Goal: Communication & Community: Share content

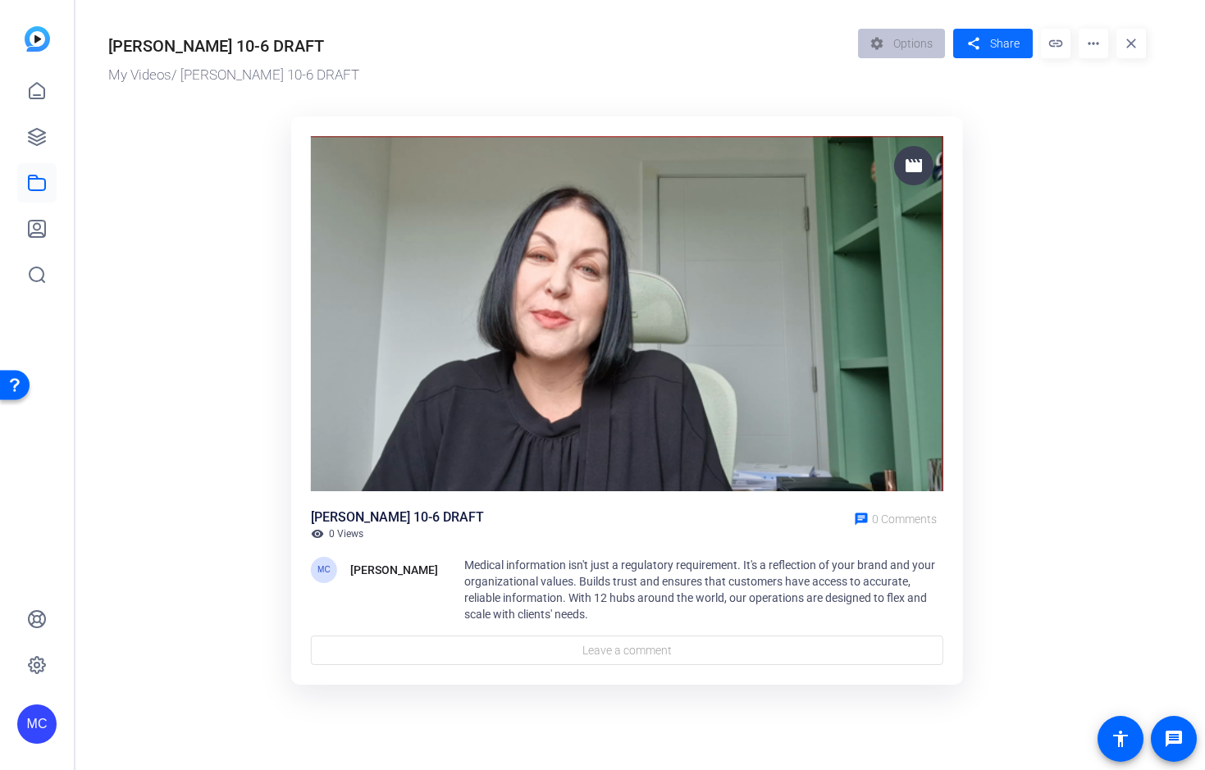
click at [1008, 43] on span "Share" at bounding box center [1005, 43] width 30 height 17
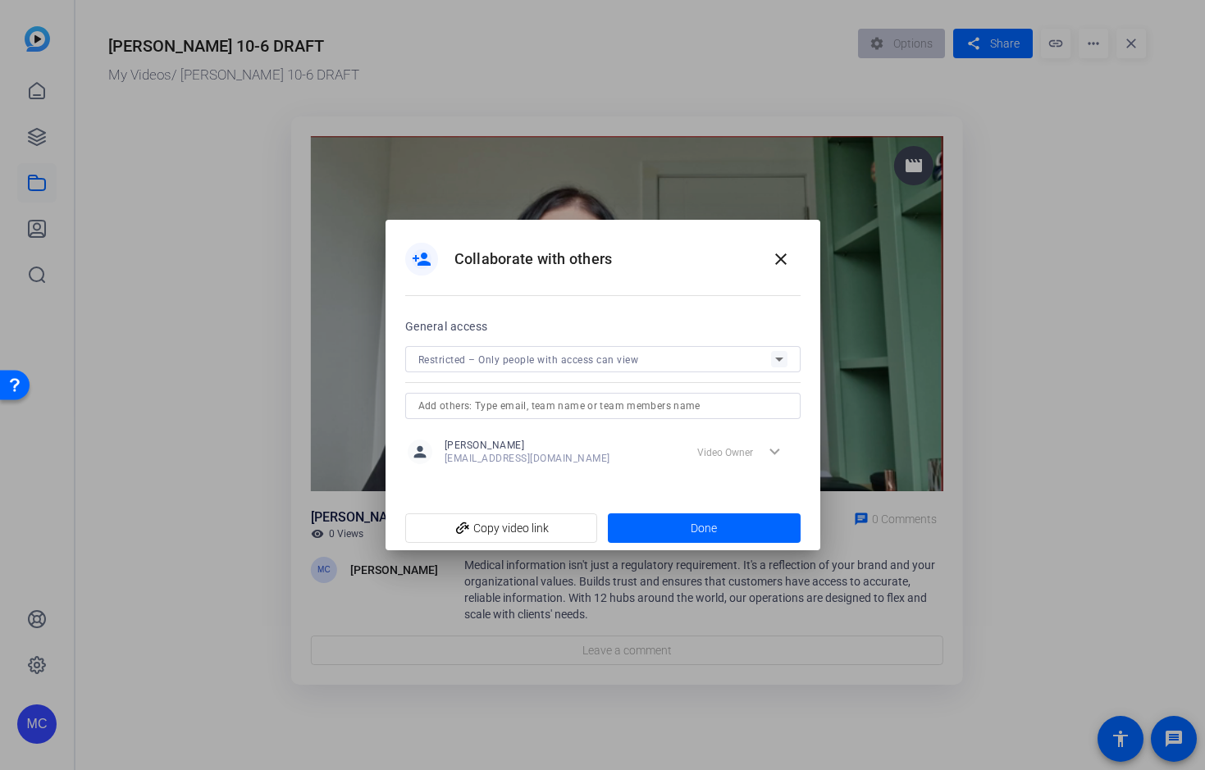
click at [586, 411] on input "text" at bounding box center [602, 406] width 369 height 20
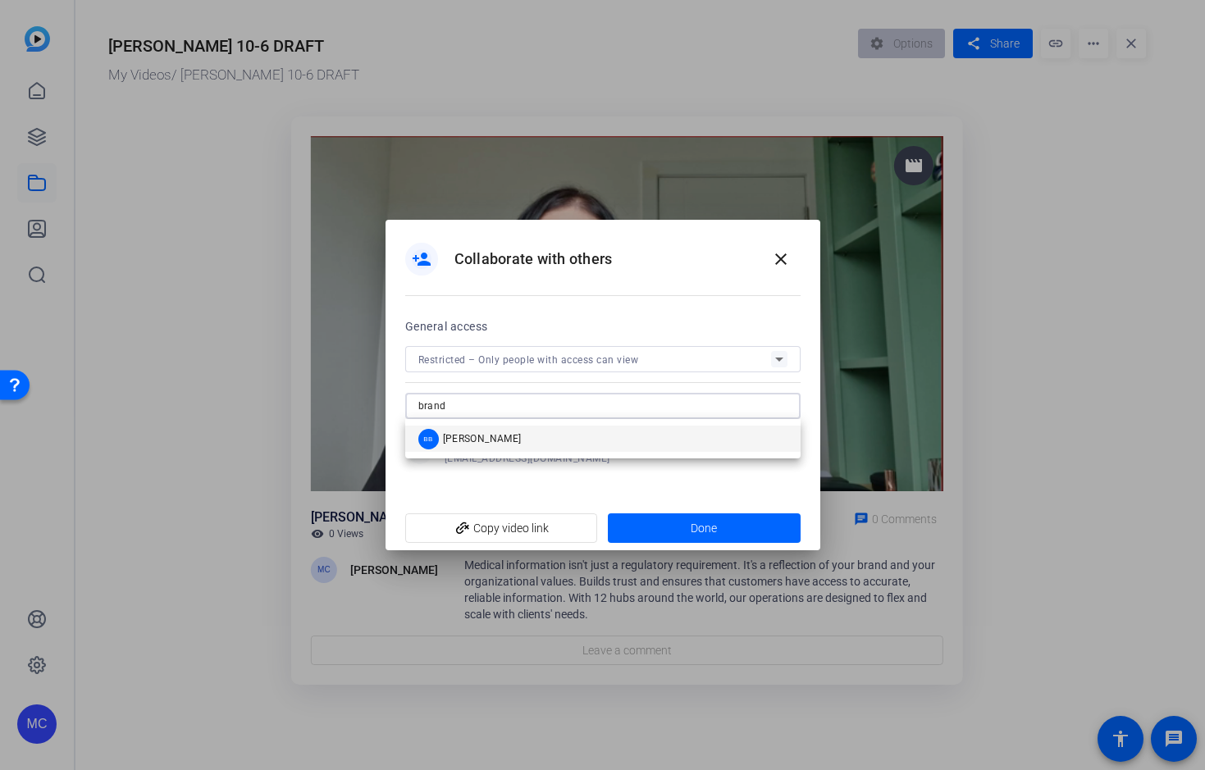
type input "brand"
click at [584, 433] on mat-option "BB [PERSON_NAME]" at bounding box center [602, 439] width 395 height 26
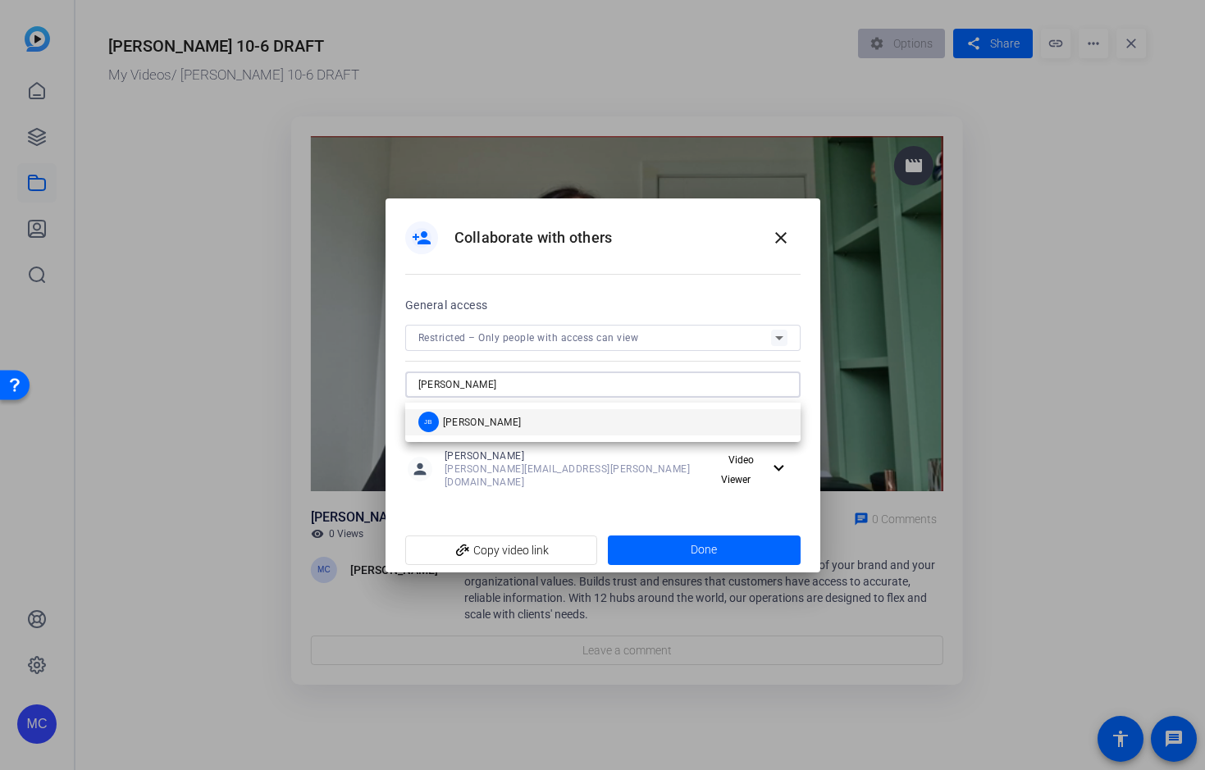
type input "[PERSON_NAME]"
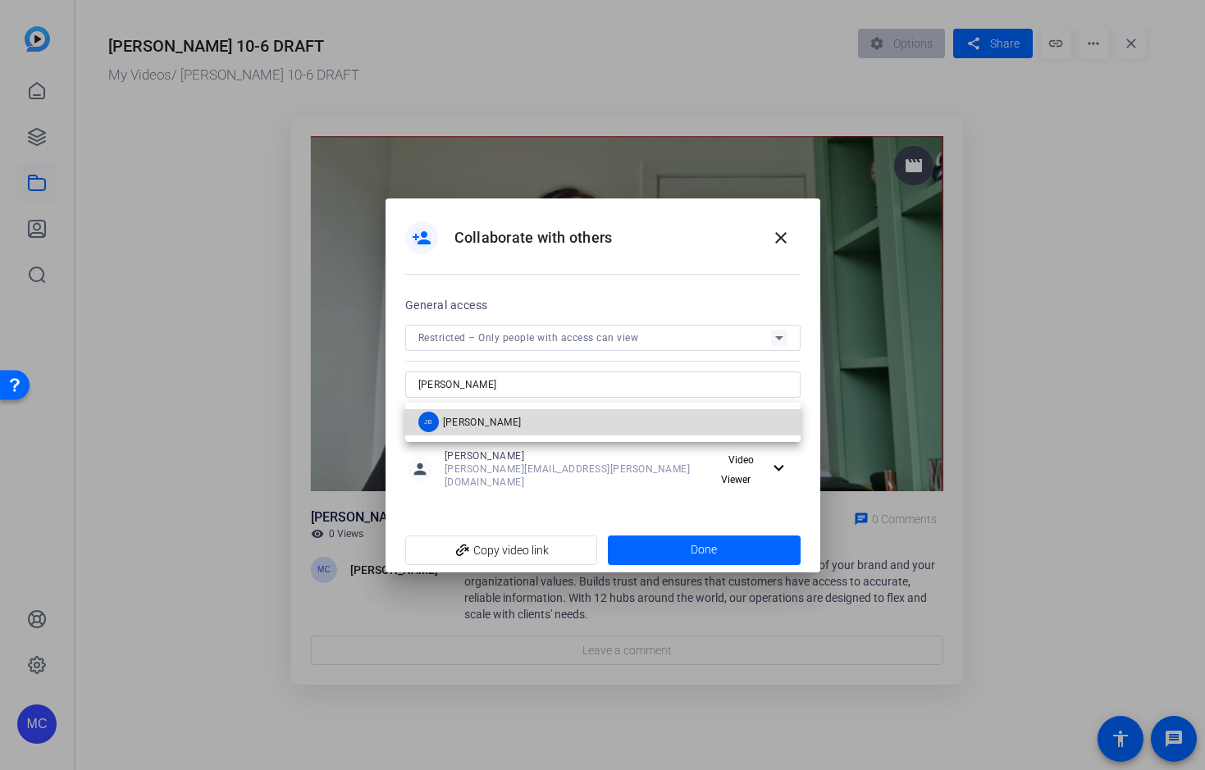
click at [609, 431] on mat-option "[PERSON_NAME]" at bounding box center [602, 422] width 395 height 26
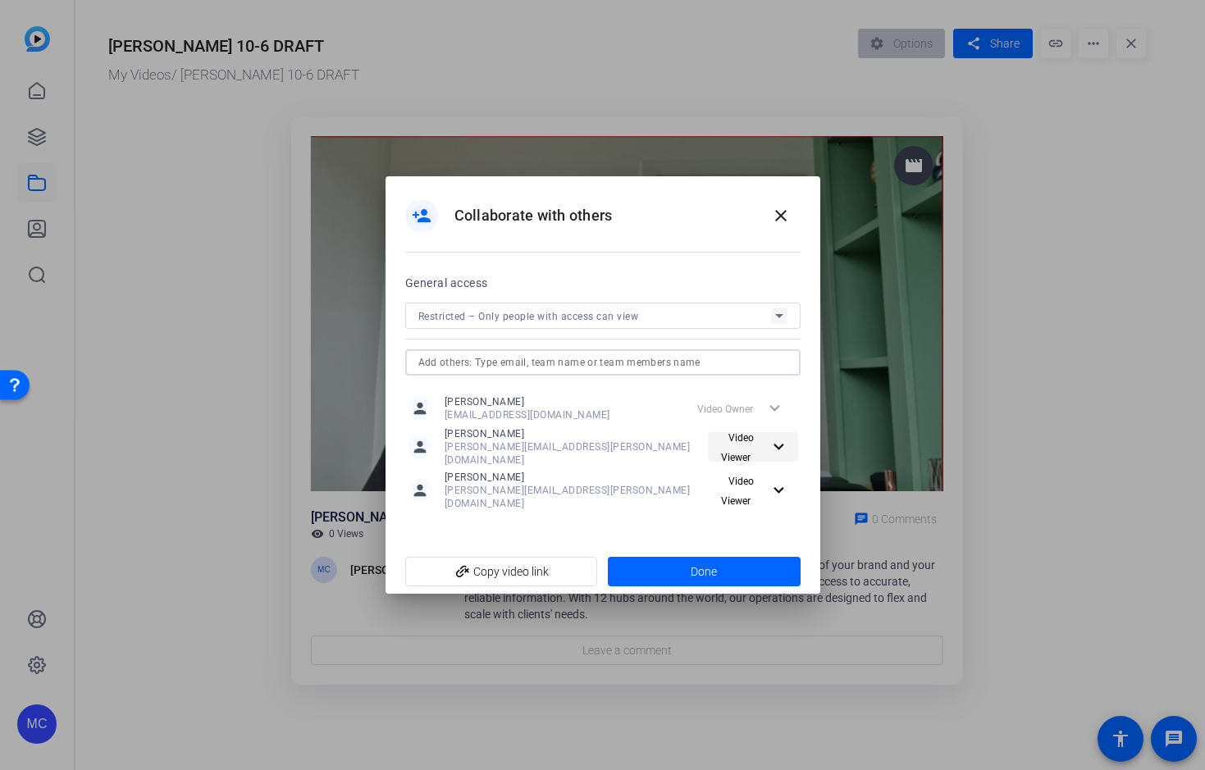
click at [721, 451] on span "Video Viewer" at bounding box center [738, 447] width 34 height 31
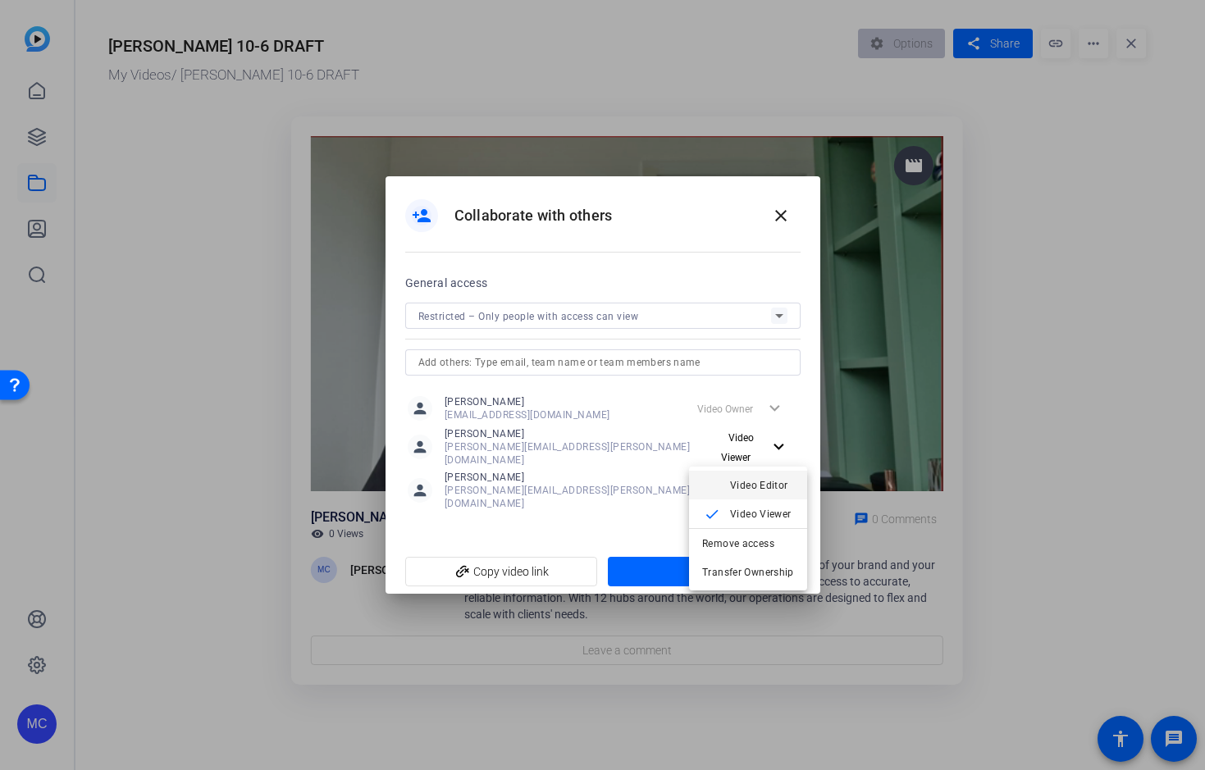
click at [735, 490] on span "Video Editor" at bounding box center [759, 485] width 58 height 11
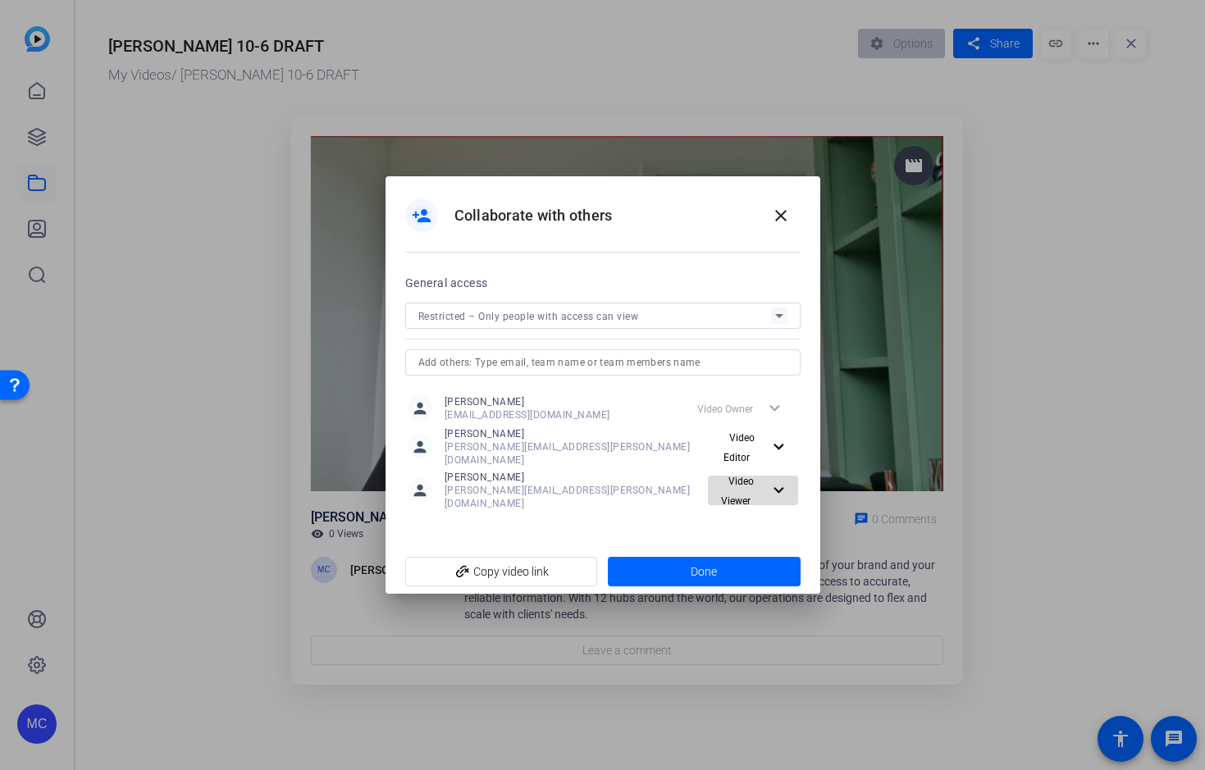
click at [736, 490] on span "Video Viewer" at bounding box center [738, 491] width 34 height 31
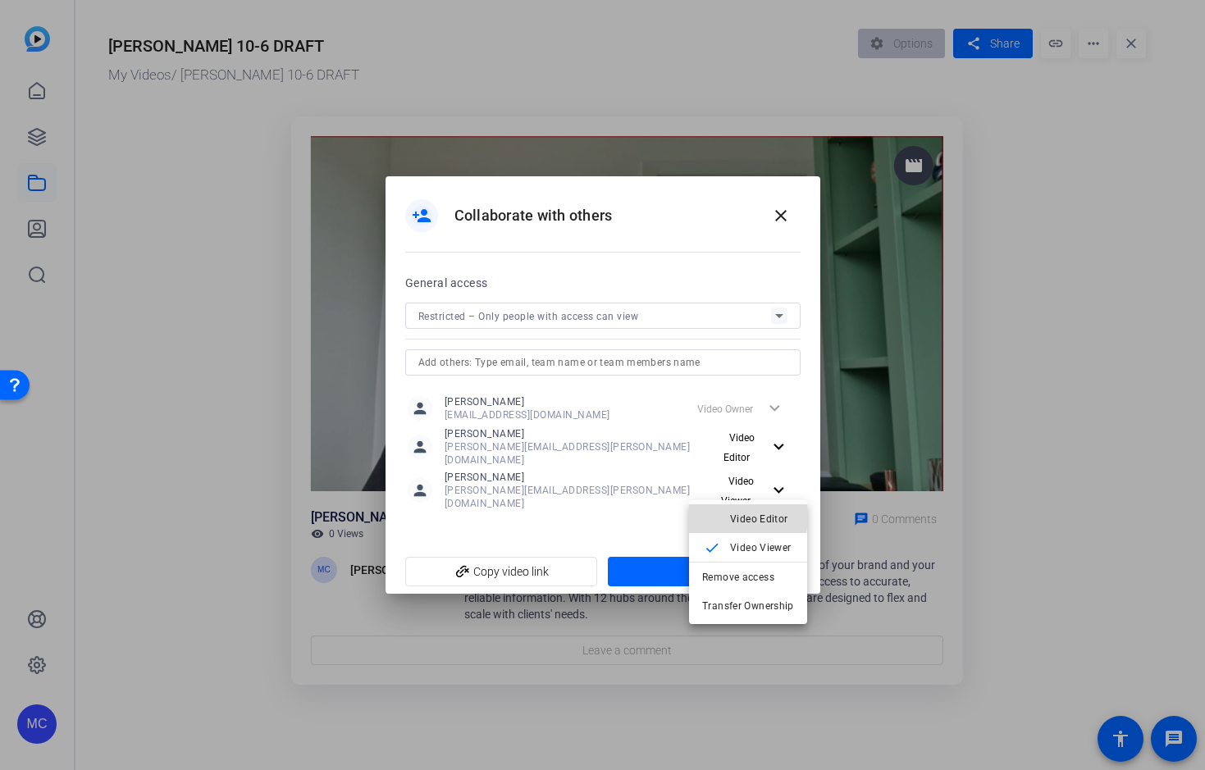
click at [731, 517] on span "Video Editor" at bounding box center [759, 518] width 58 height 11
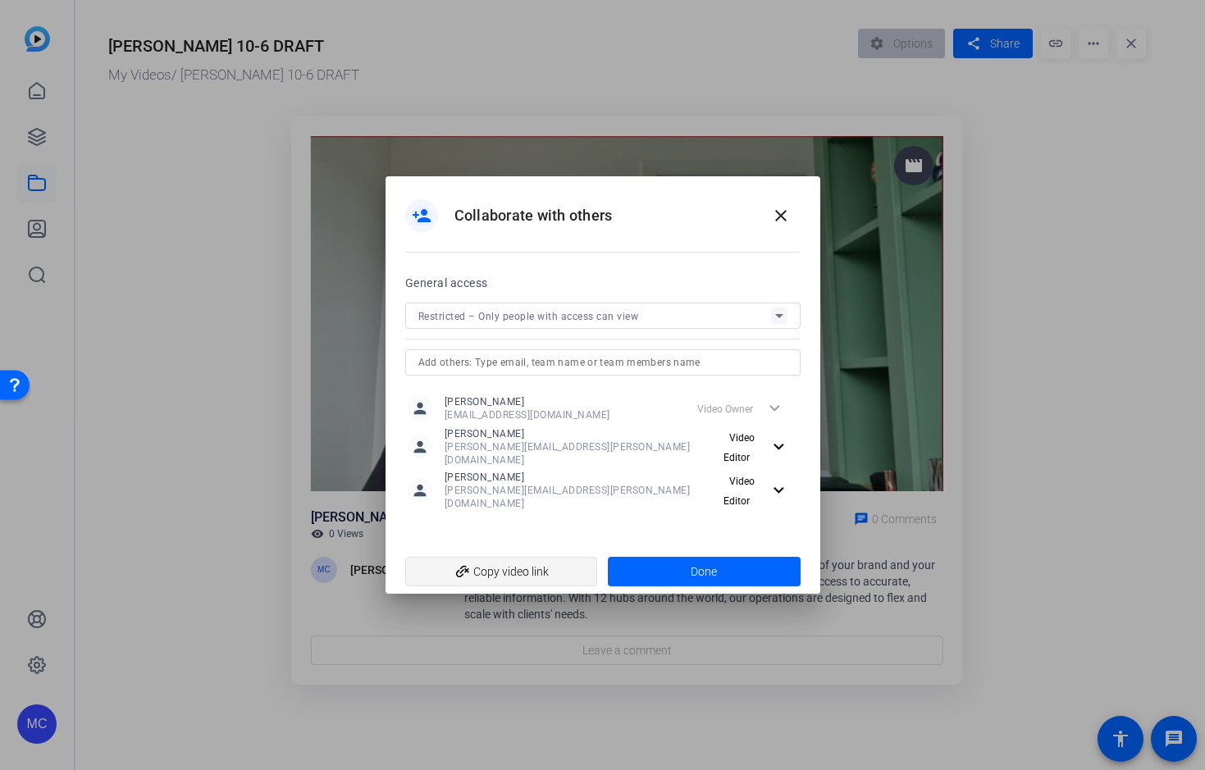
click at [527, 561] on span "add_link Copy video link" at bounding box center [501, 571] width 167 height 31
click at [702, 564] on span "Done" at bounding box center [704, 572] width 26 height 17
